Goal: Transaction & Acquisition: Purchase product/service

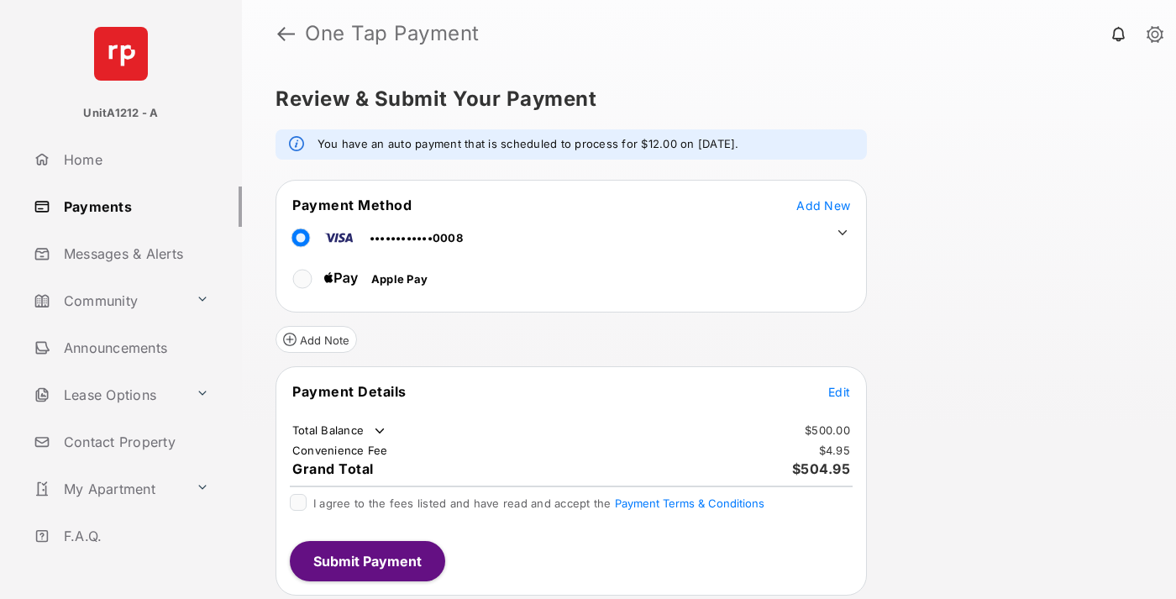
click at [823, 205] on span "Add New" at bounding box center [823, 205] width 54 height 14
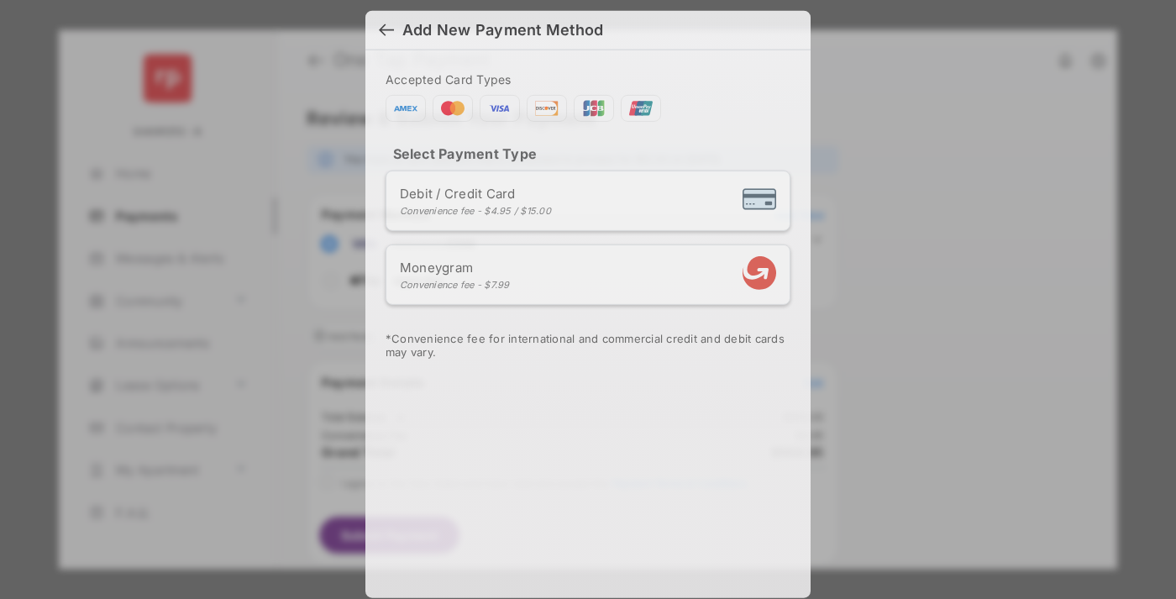
scroll to position [14, 0]
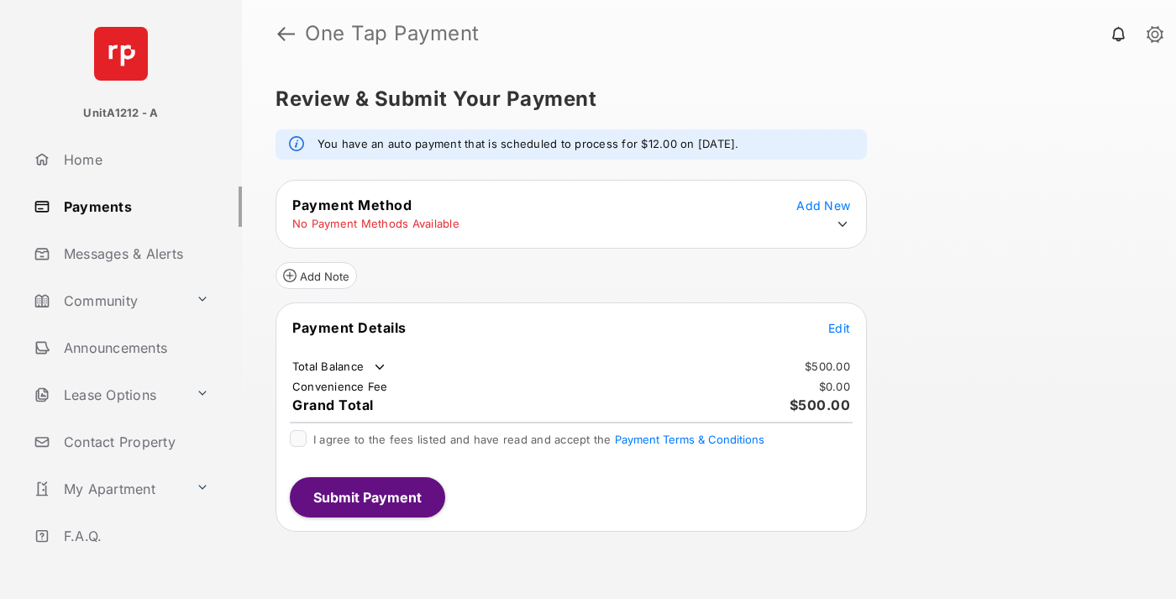
click at [843, 224] on icon at bounding box center [842, 224] width 15 height 15
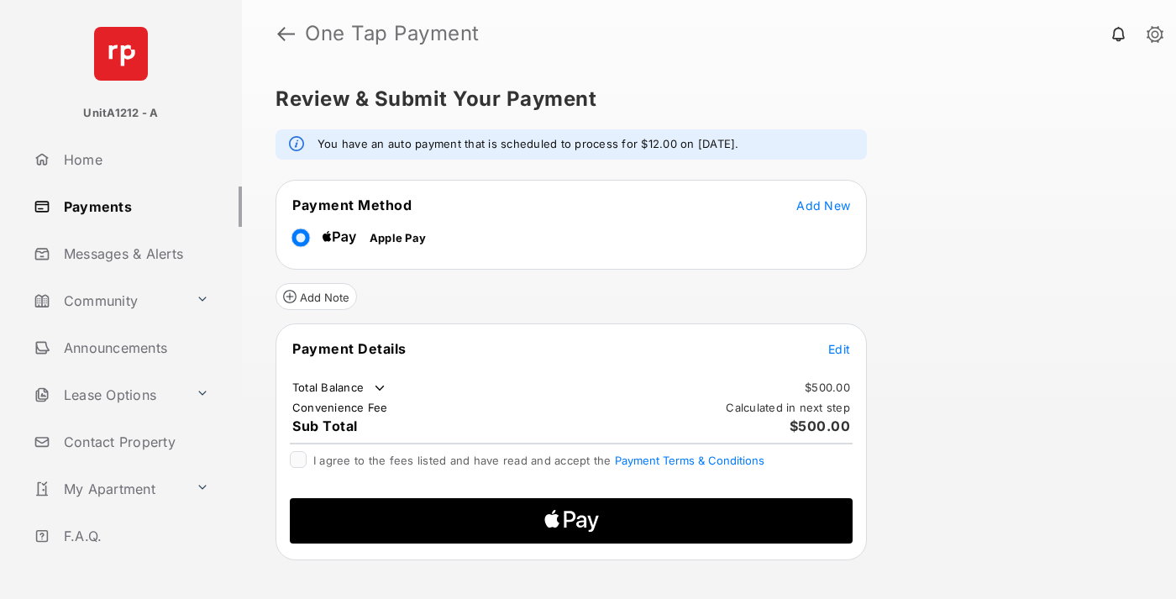
click at [839, 349] on span "Edit" at bounding box center [839, 349] width 22 height 14
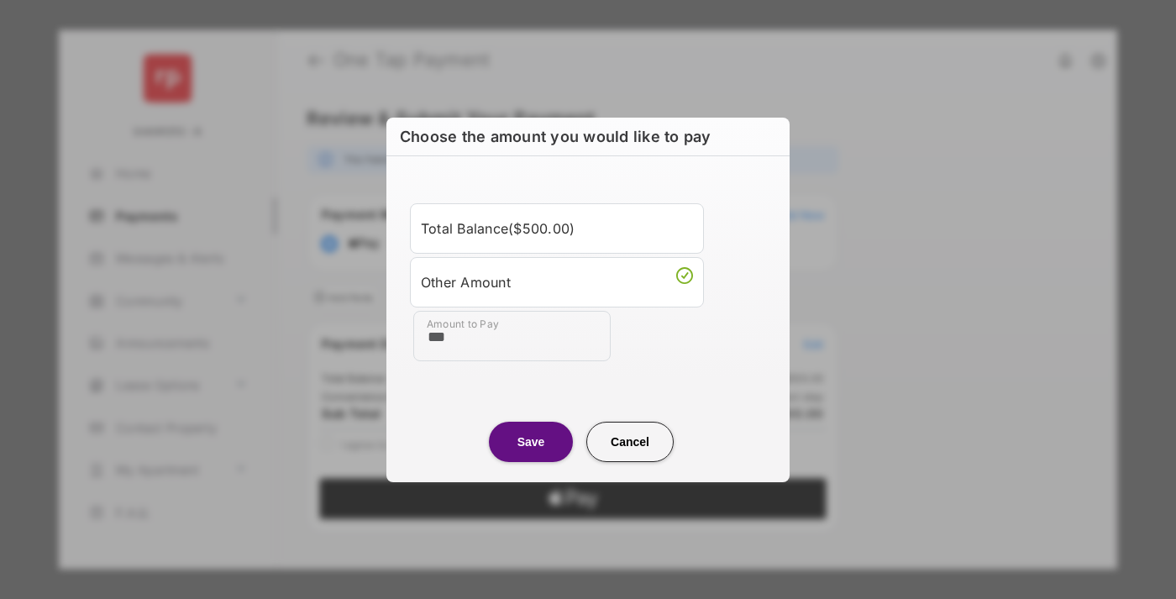
type input "***"
click at [531, 441] on button "Save" at bounding box center [531, 442] width 84 height 40
